Goal: Find specific page/section: Find specific page/section

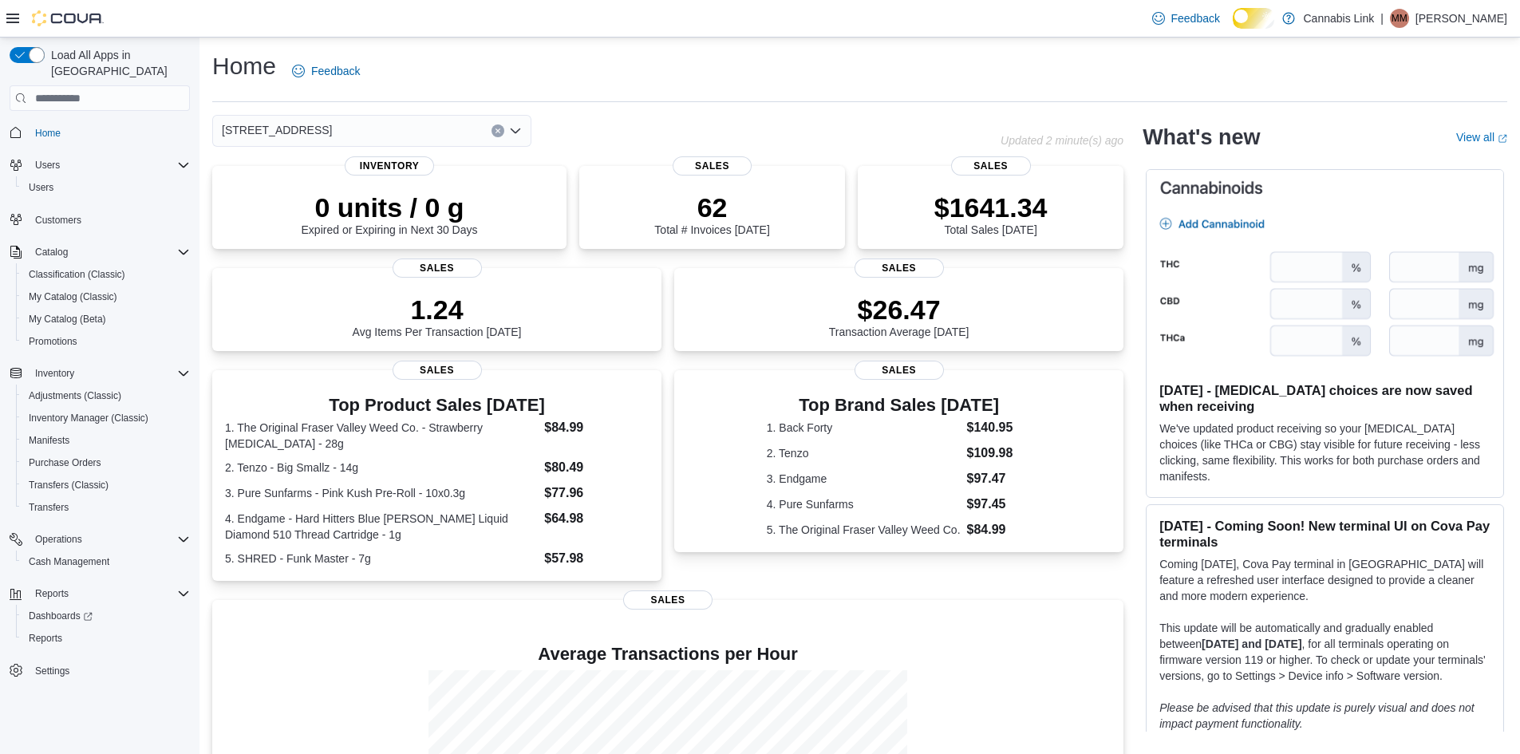
click at [340, 133] on input at bounding box center [339, 130] width 2 height 19
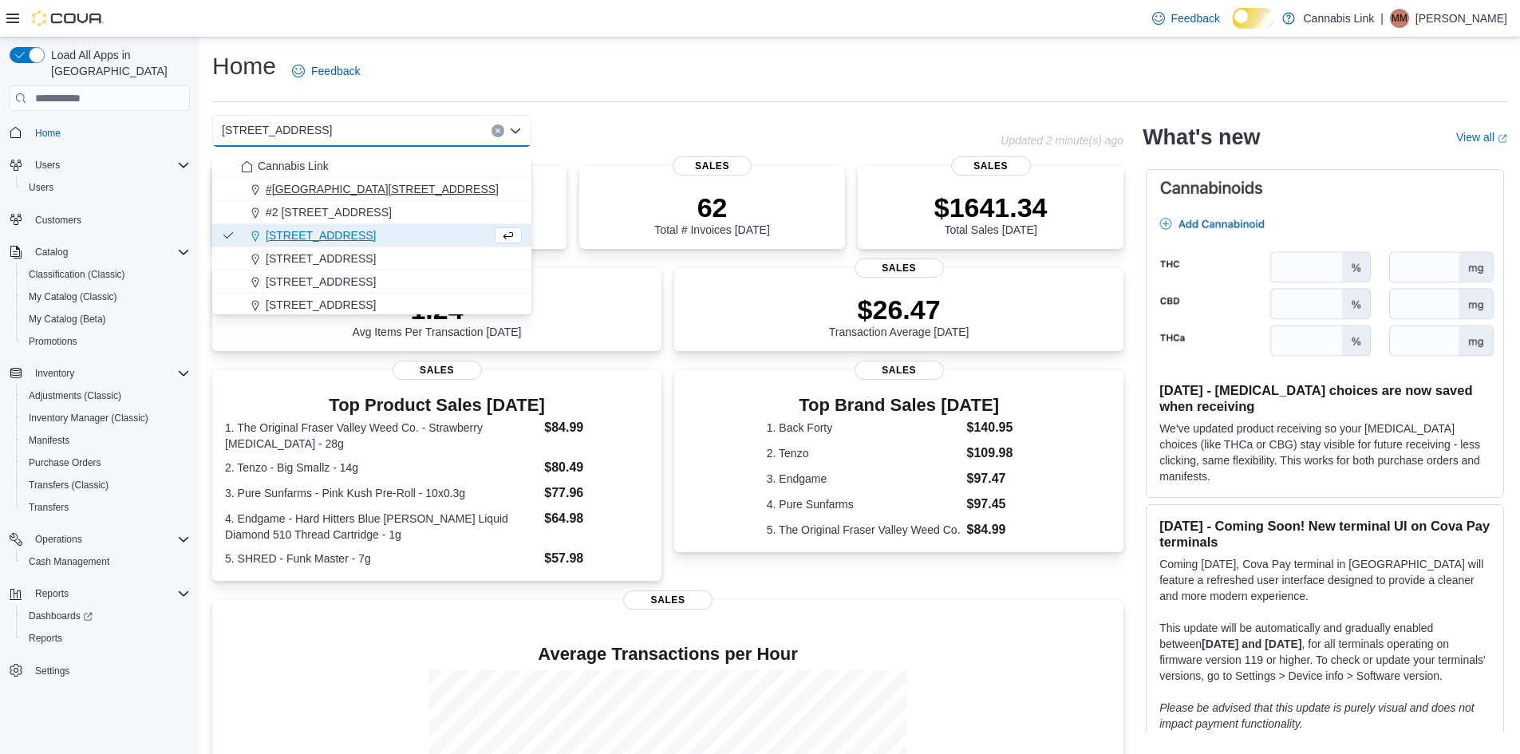
click at [384, 184] on span "#[GEOGRAPHIC_DATA][STREET_ADDRESS]" at bounding box center [382, 189] width 233 height 16
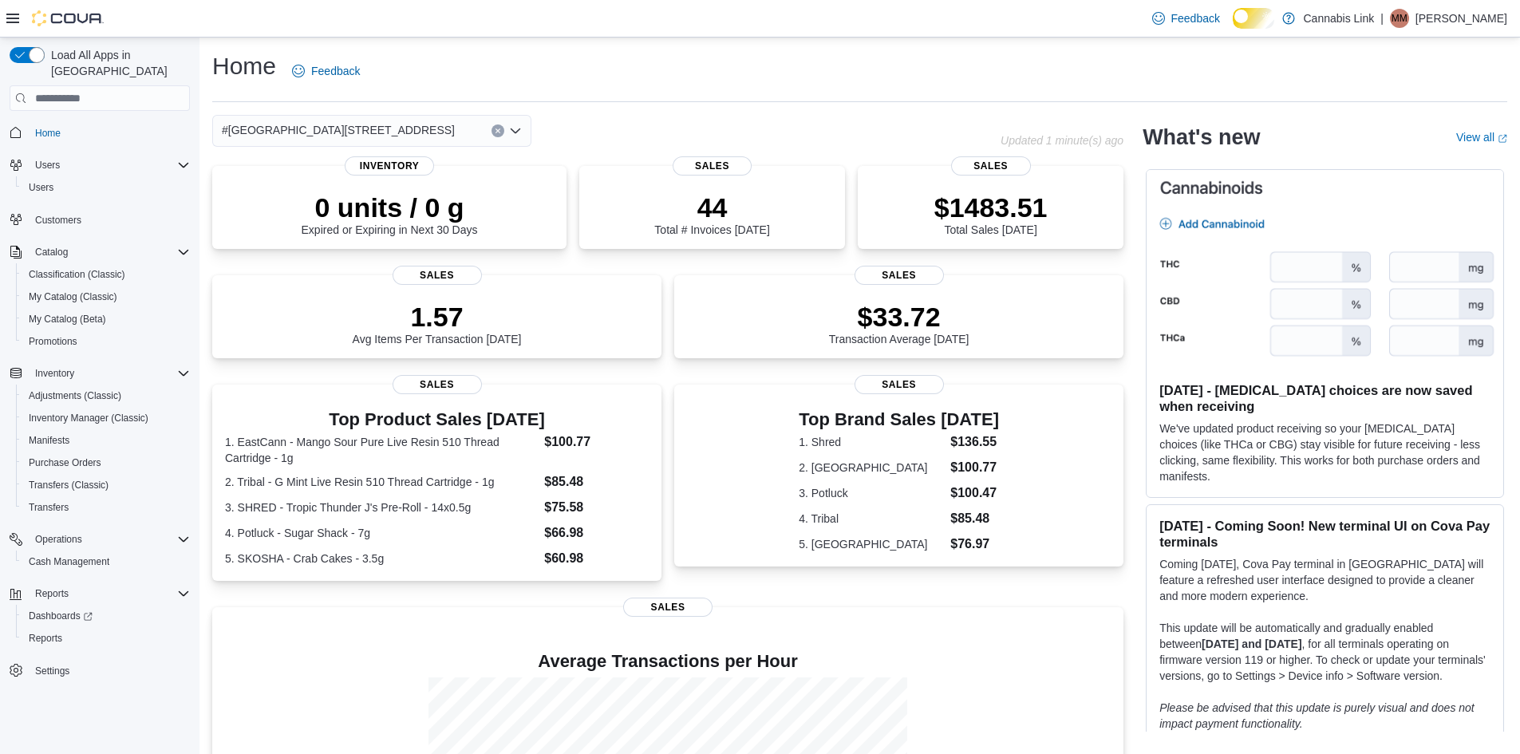
click at [400, 135] on div "#[GEOGRAPHIC_DATA][STREET_ADDRESS]" at bounding box center [371, 131] width 319 height 32
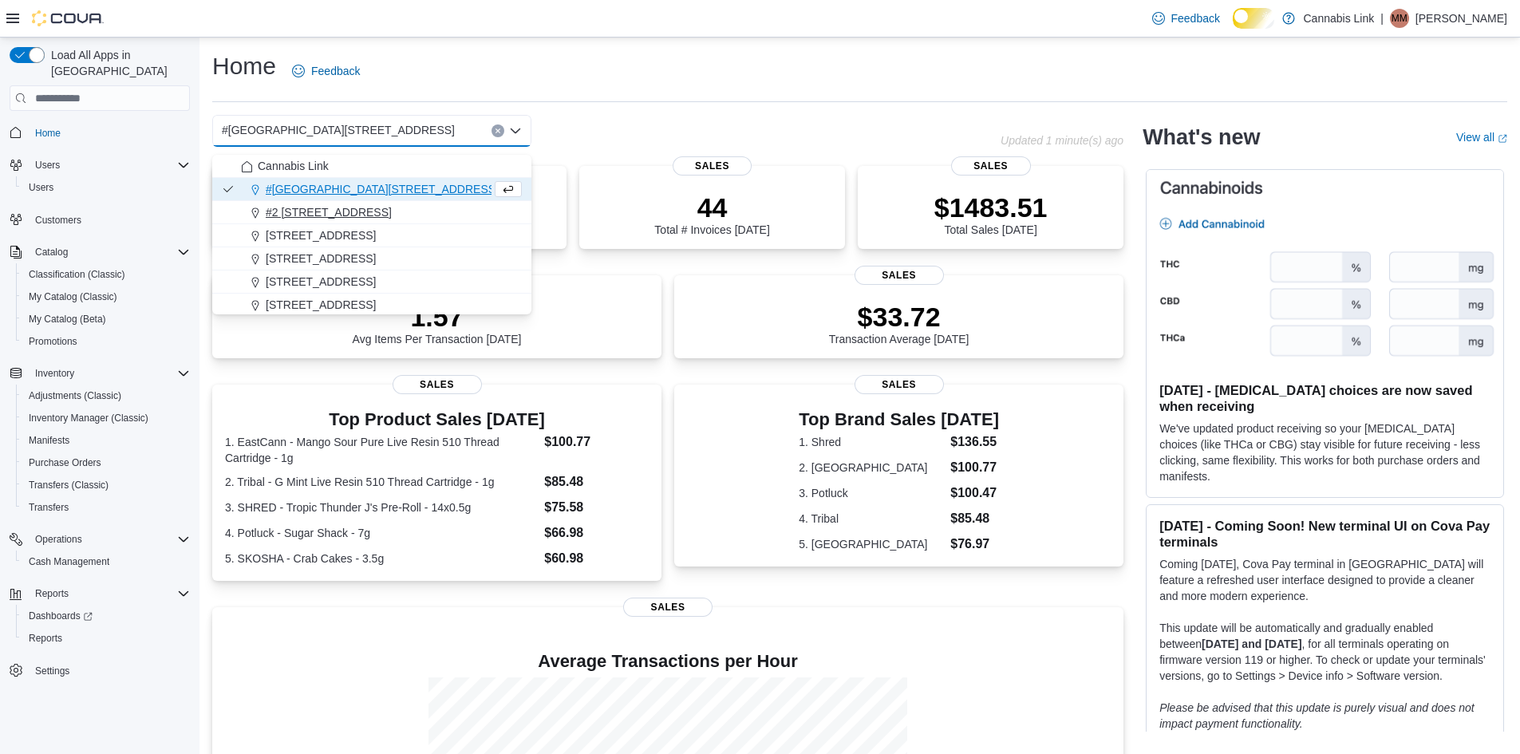
click at [404, 210] on div "#2 [STREET_ADDRESS]" at bounding box center [381, 212] width 281 height 16
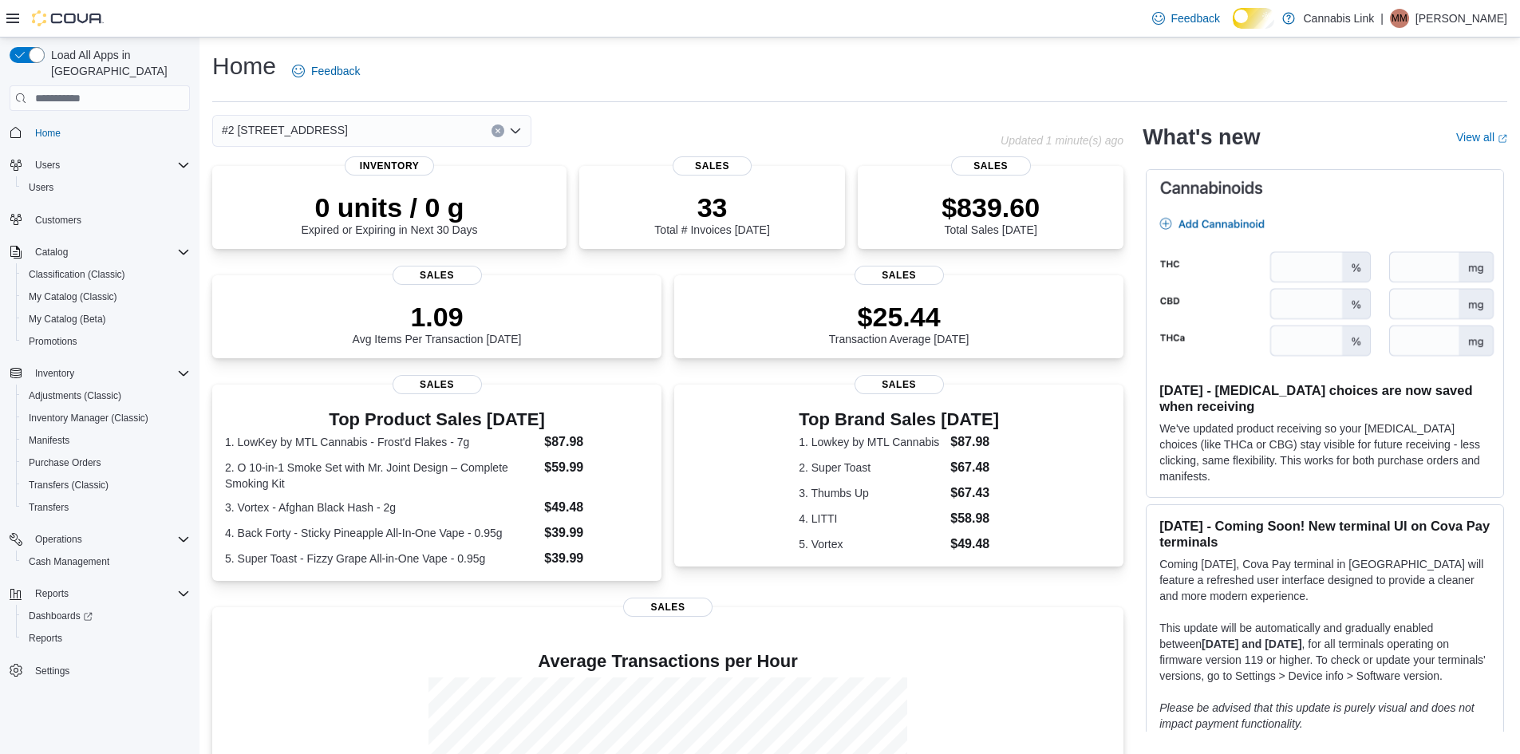
click at [407, 133] on div "#2 [STREET_ADDRESS] Combo box. Selected. #2 [STREET_ADDRESS] Press Backspace to…" at bounding box center [371, 131] width 319 height 32
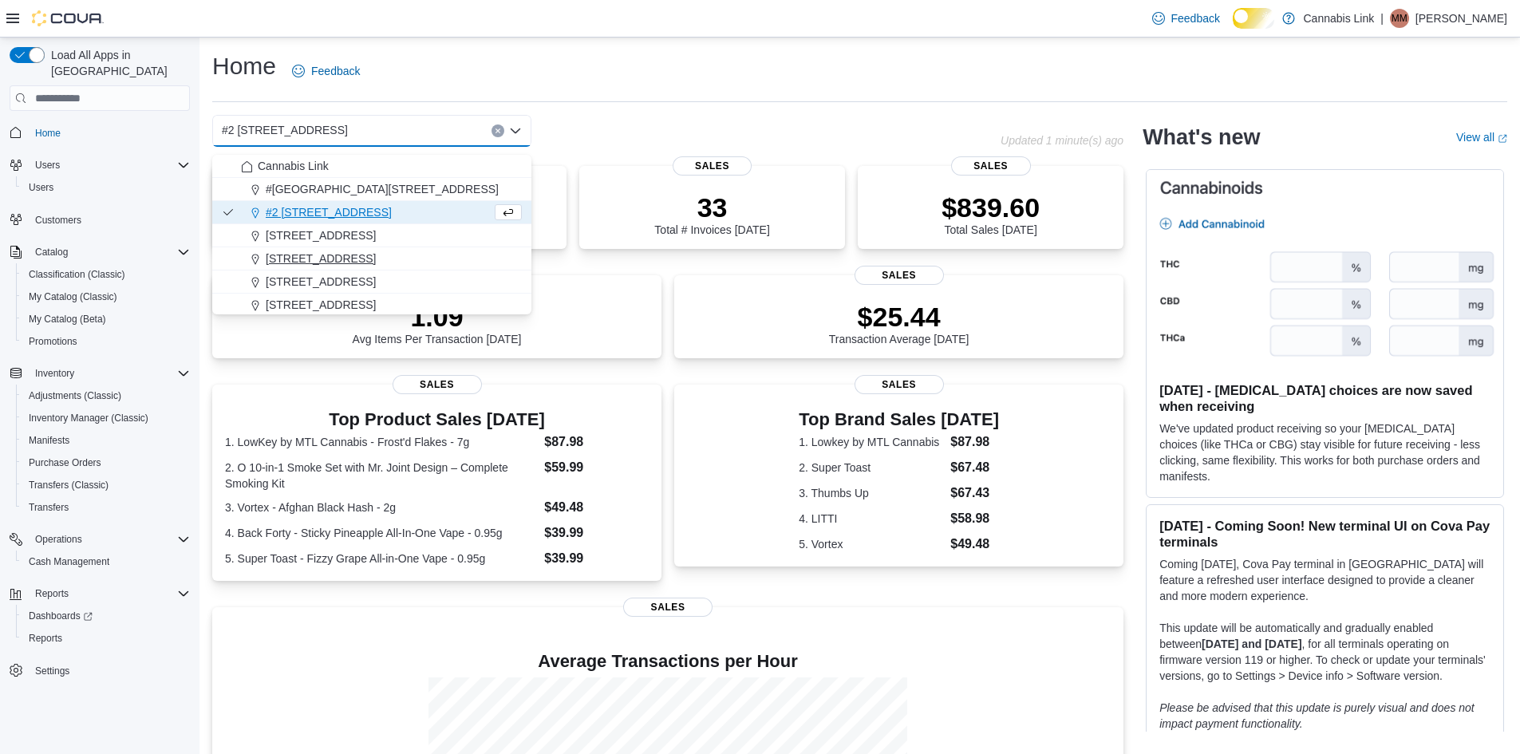
click at [420, 253] on div "[STREET_ADDRESS]" at bounding box center [381, 259] width 281 height 16
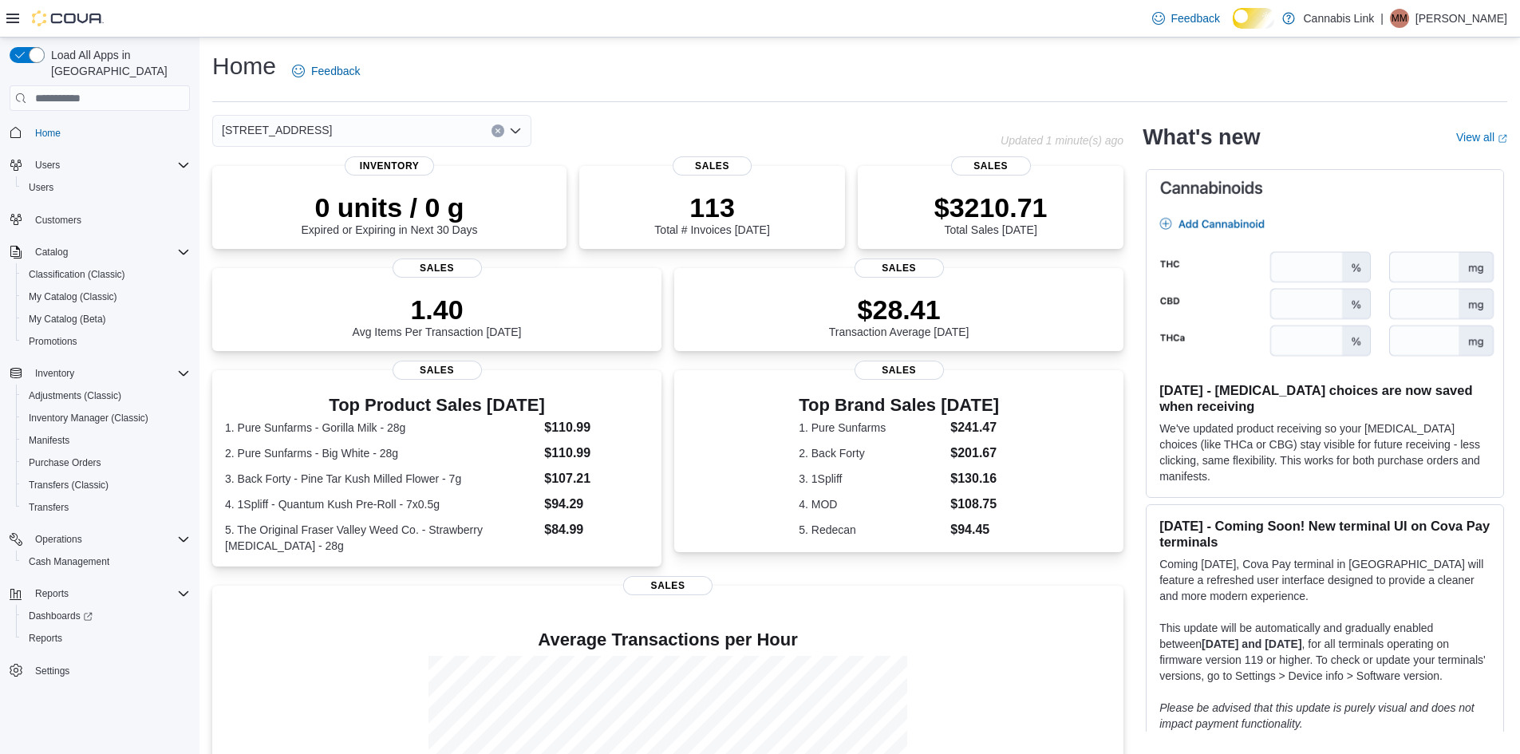
click at [421, 134] on div "[STREET_ADDRESS]" at bounding box center [371, 131] width 319 height 32
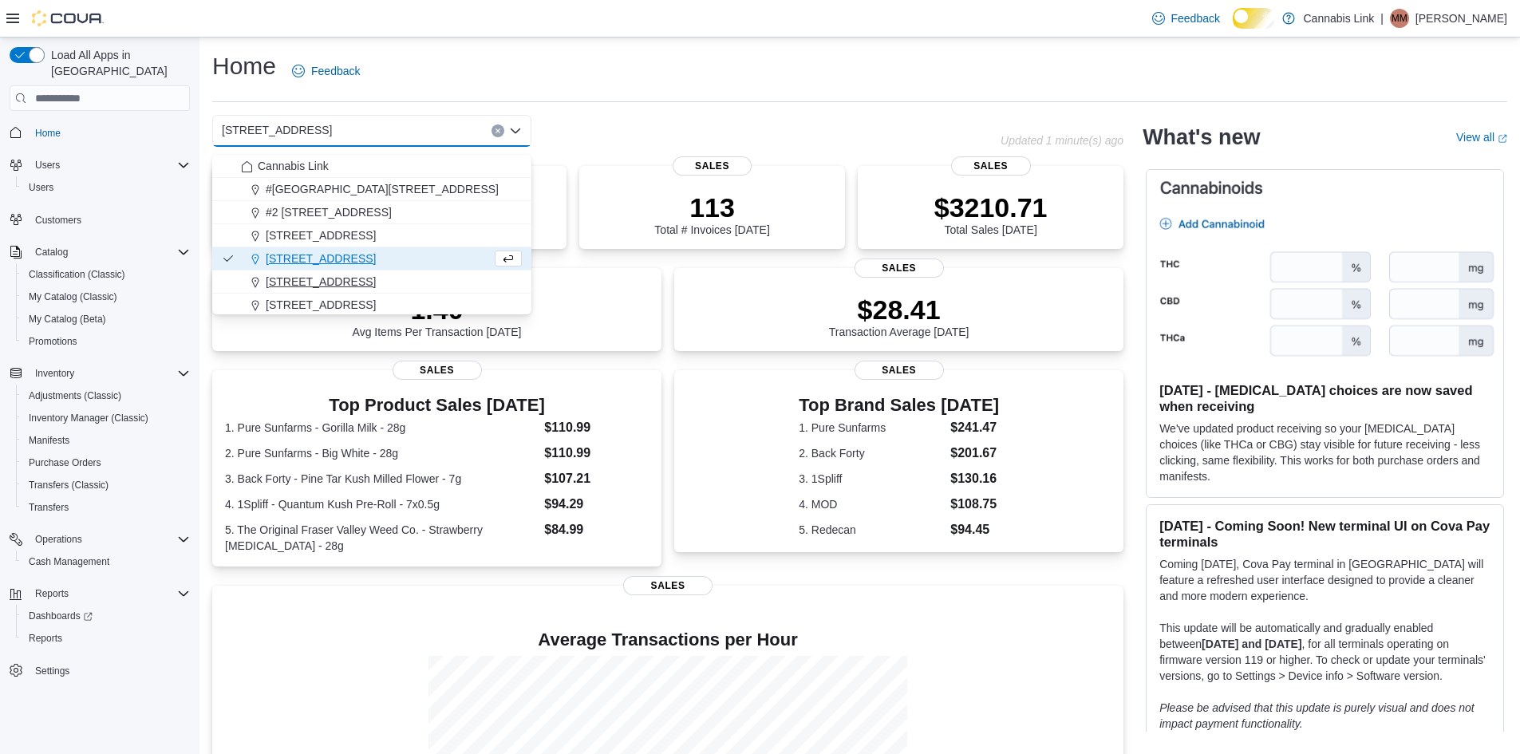
click at [420, 280] on div "[STREET_ADDRESS]" at bounding box center [381, 282] width 281 height 16
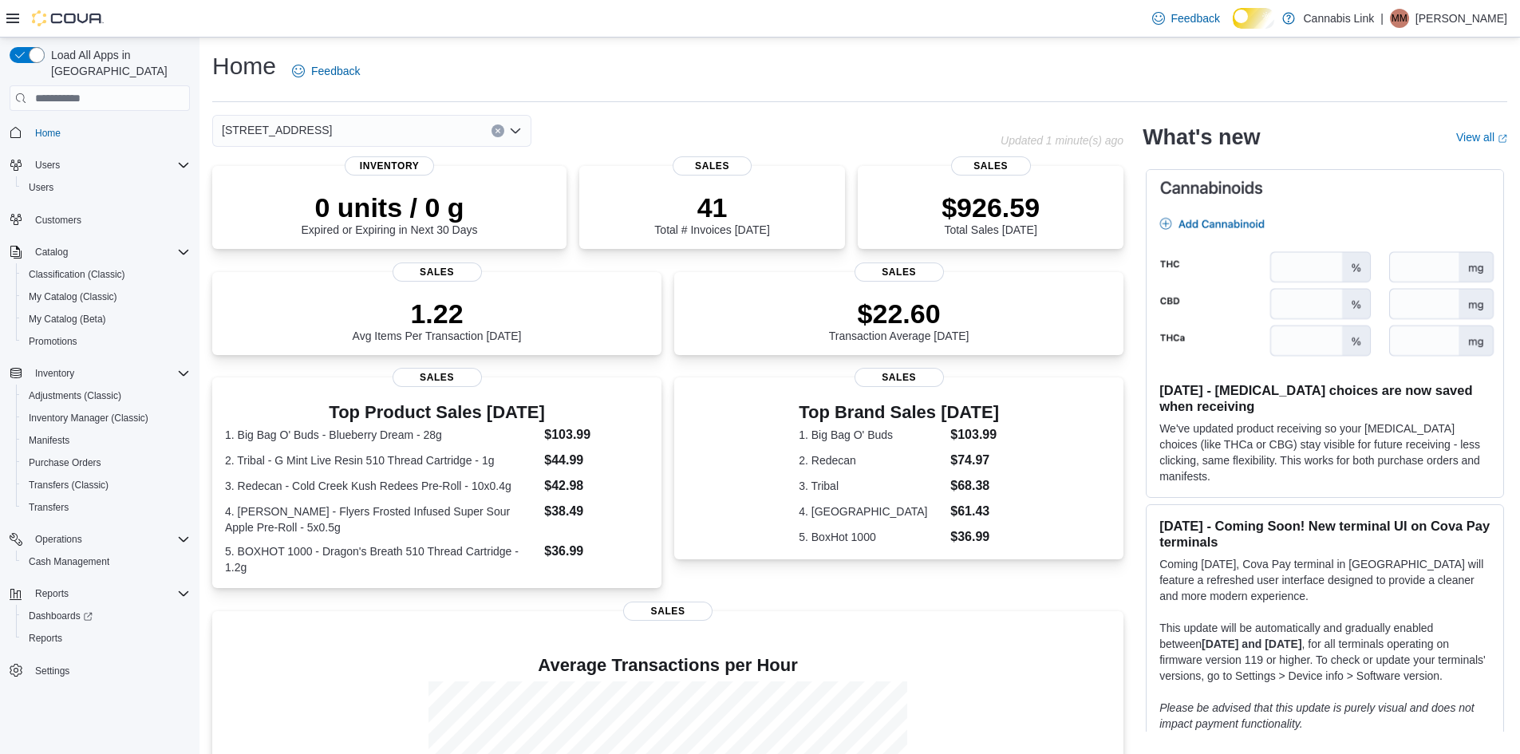
click at [406, 128] on div "[STREET_ADDRESS] Selected. [STREET_ADDRESS]. Press Backspace to delete [STREET_…" at bounding box center [371, 131] width 319 height 32
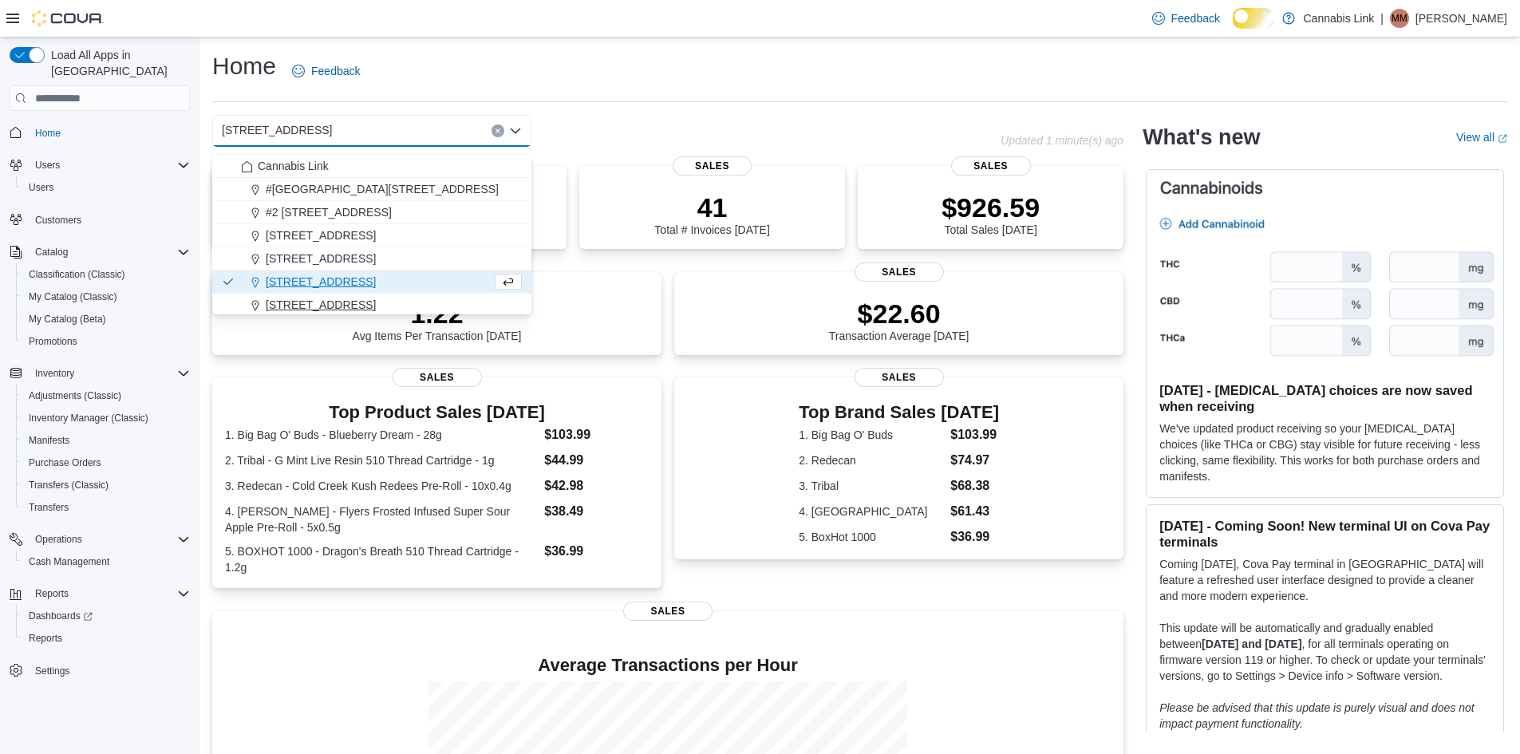
click at [376, 298] on span "[STREET_ADDRESS]" at bounding box center [321, 305] width 110 height 16
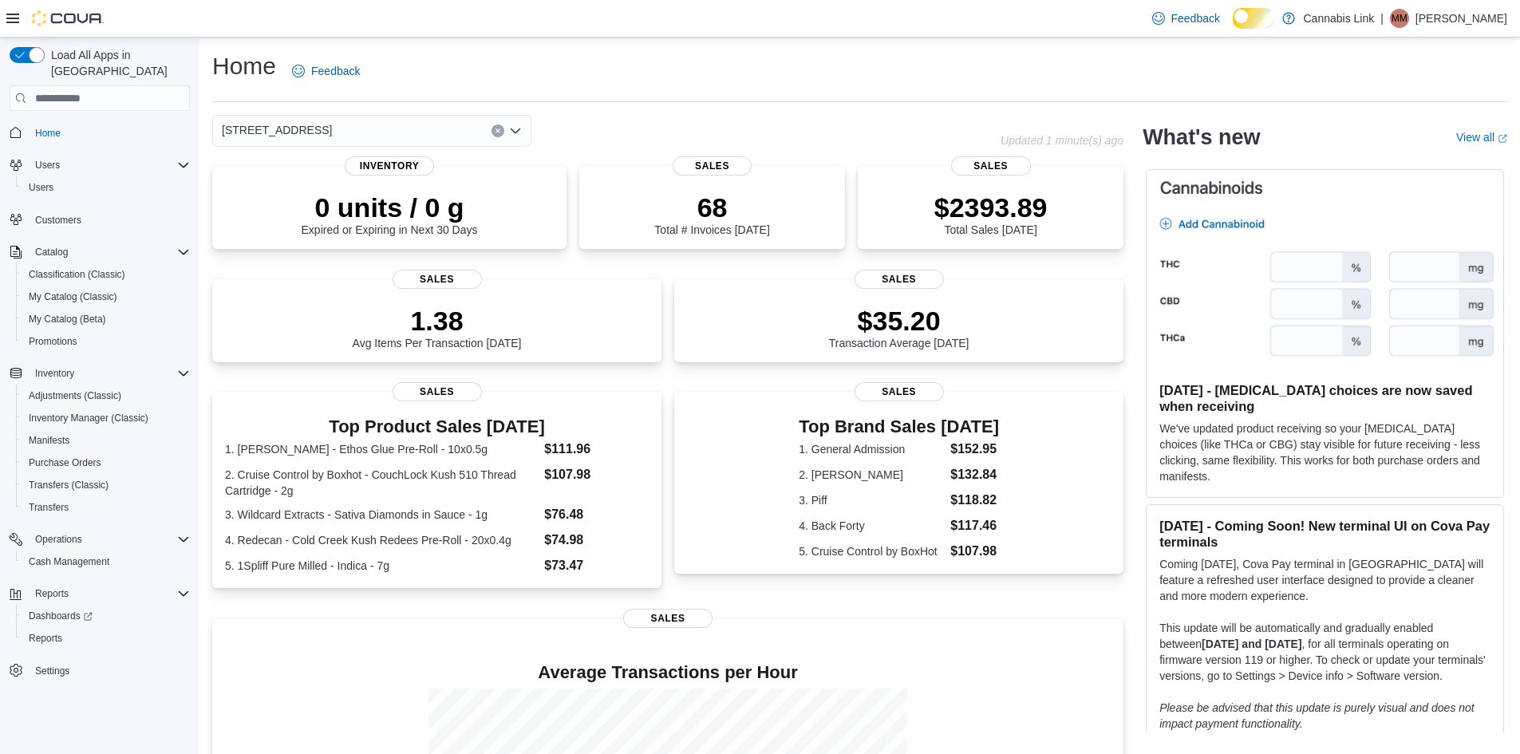
click at [401, 137] on div "[STREET_ADDRESS]" at bounding box center [371, 131] width 319 height 32
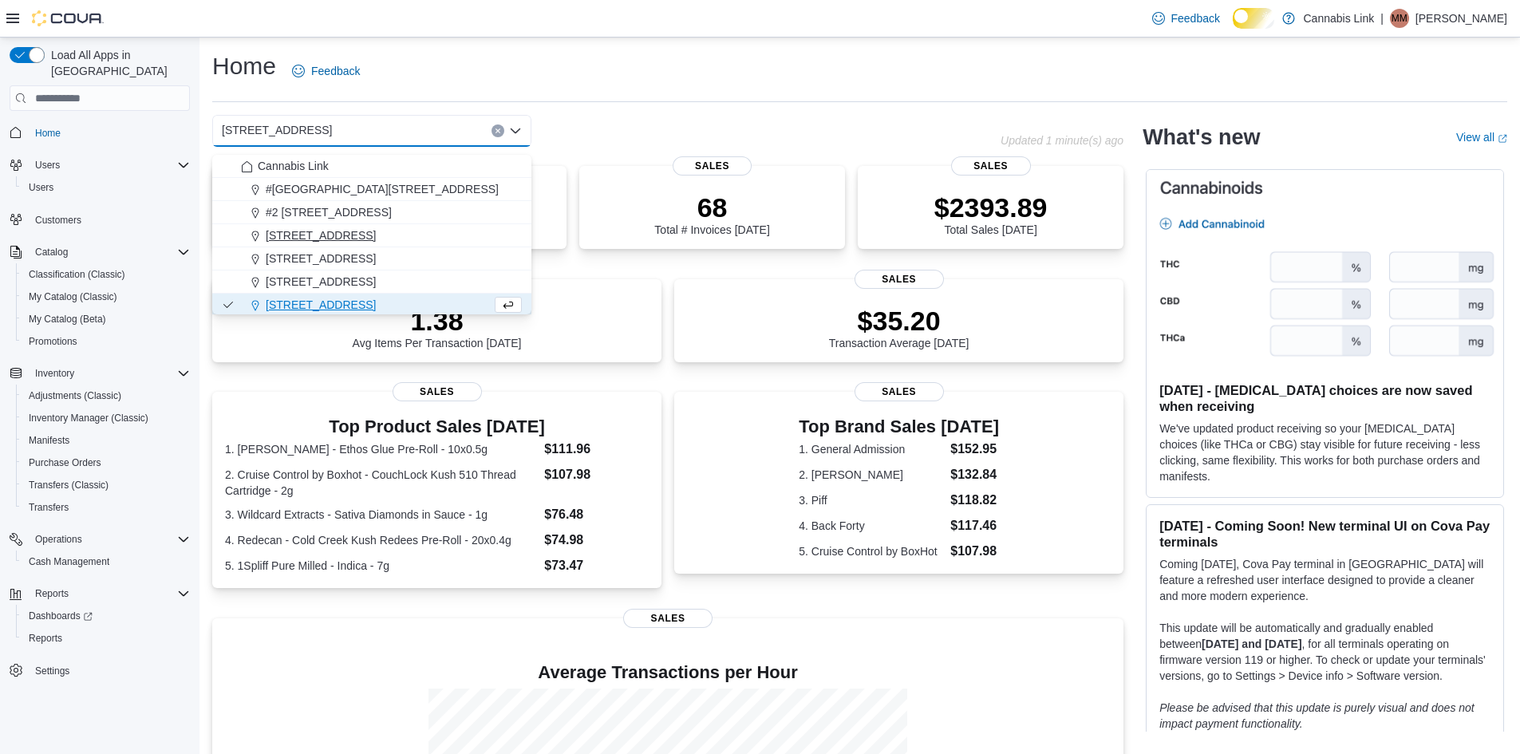
click at [376, 239] on span "[STREET_ADDRESS]" at bounding box center [321, 235] width 110 height 16
